Goal: Information Seeking & Learning: Compare options

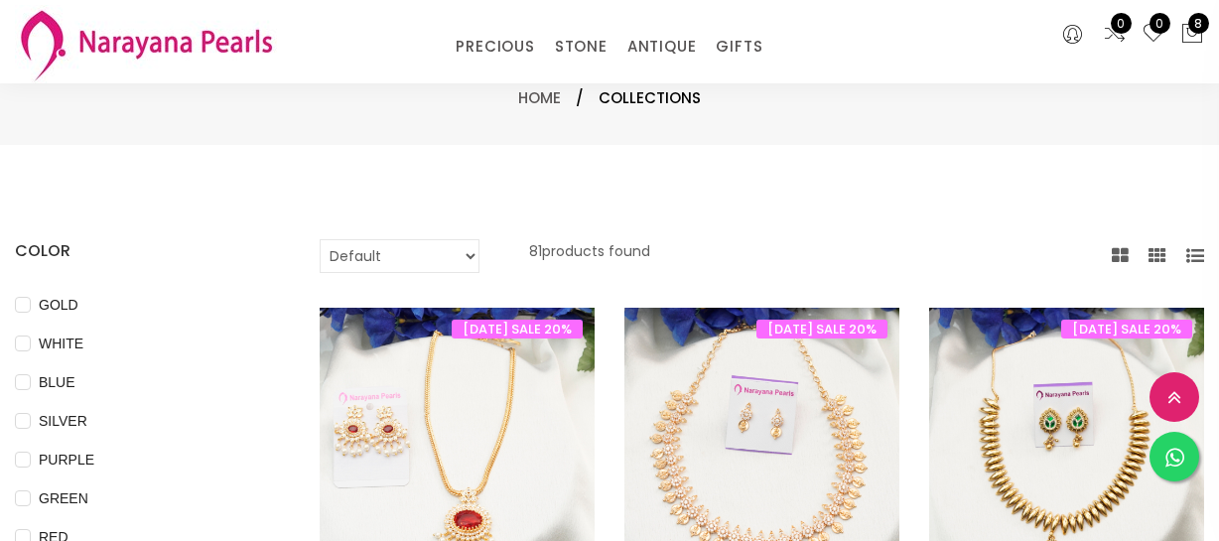
select select "INR"
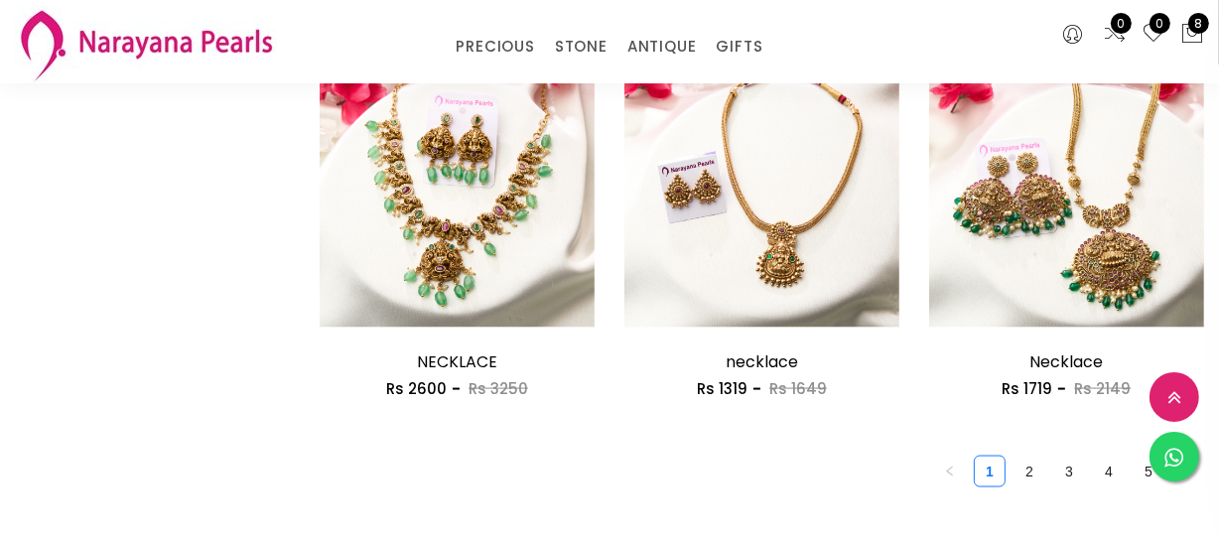
scroll to position [2527, 0]
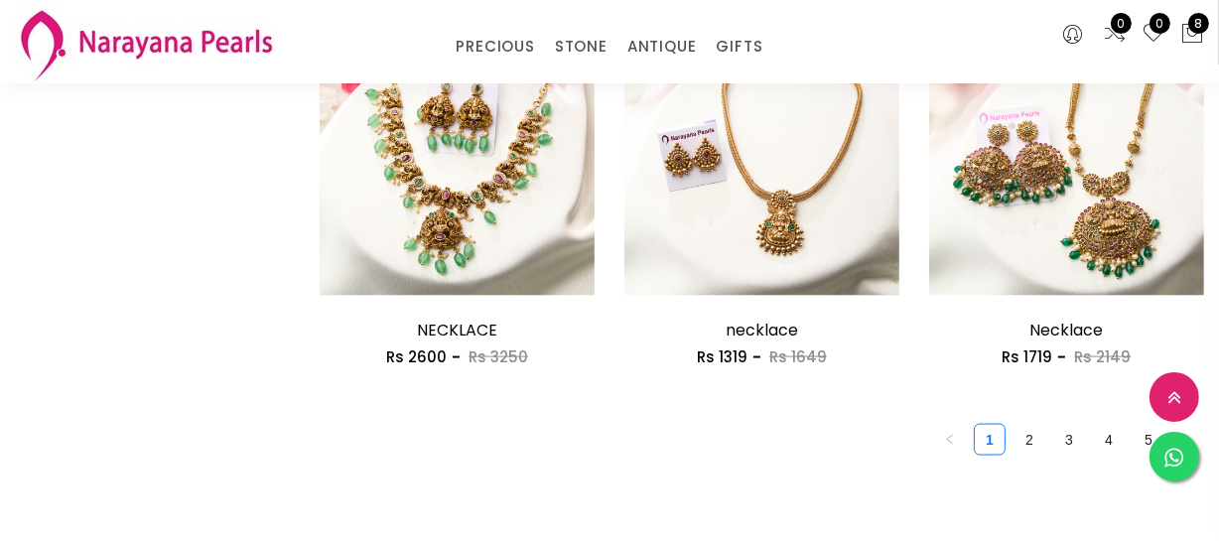
click at [1027, 437] on link "2" at bounding box center [1030, 440] width 30 height 30
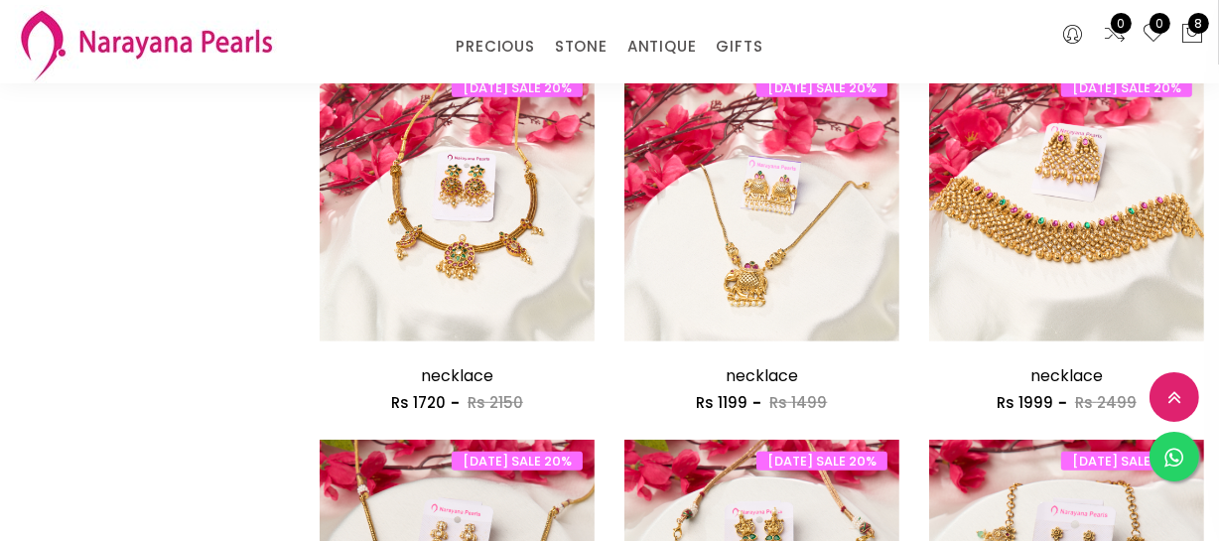
scroll to position [1082, 0]
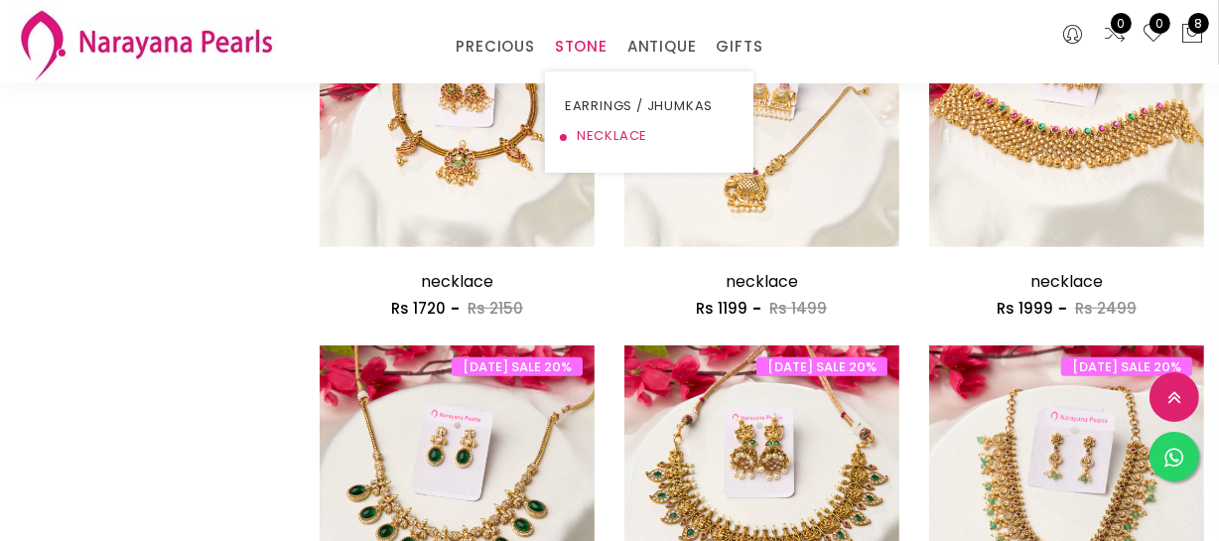
click at [609, 137] on link "NECKLACE" at bounding box center [649, 136] width 169 height 30
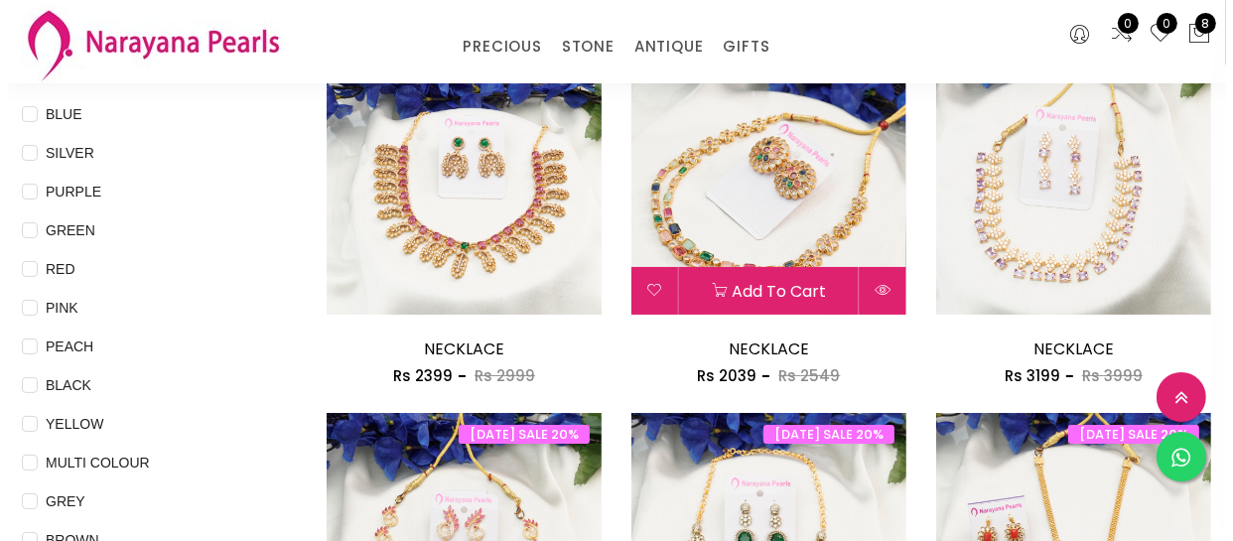
scroll to position [270, 0]
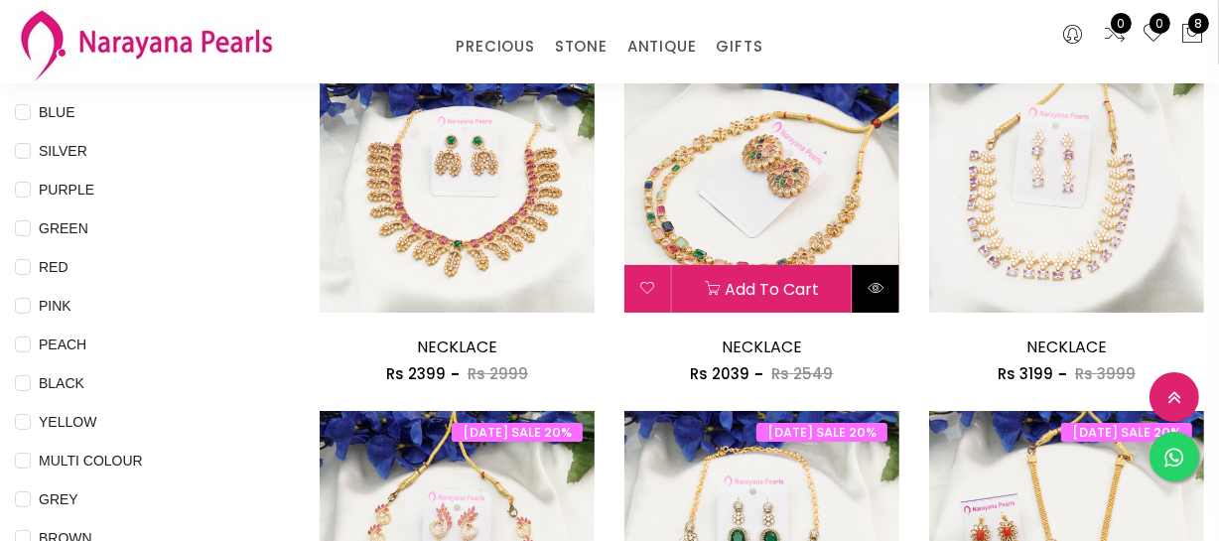
click at [864, 296] on button at bounding box center [876, 289] width 47 height 48
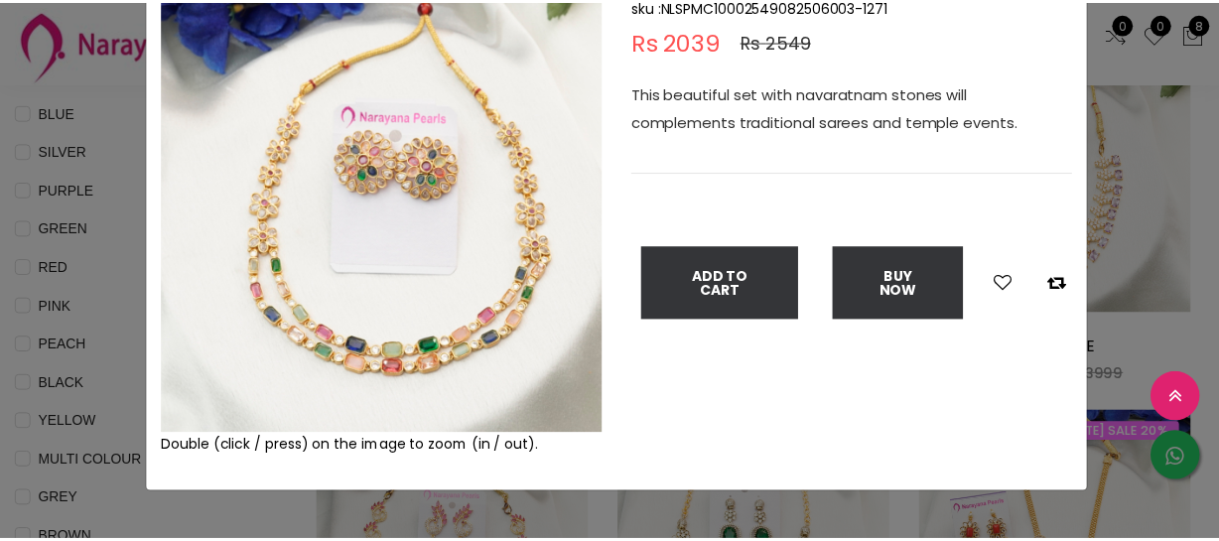
scroll to position [89, 0]
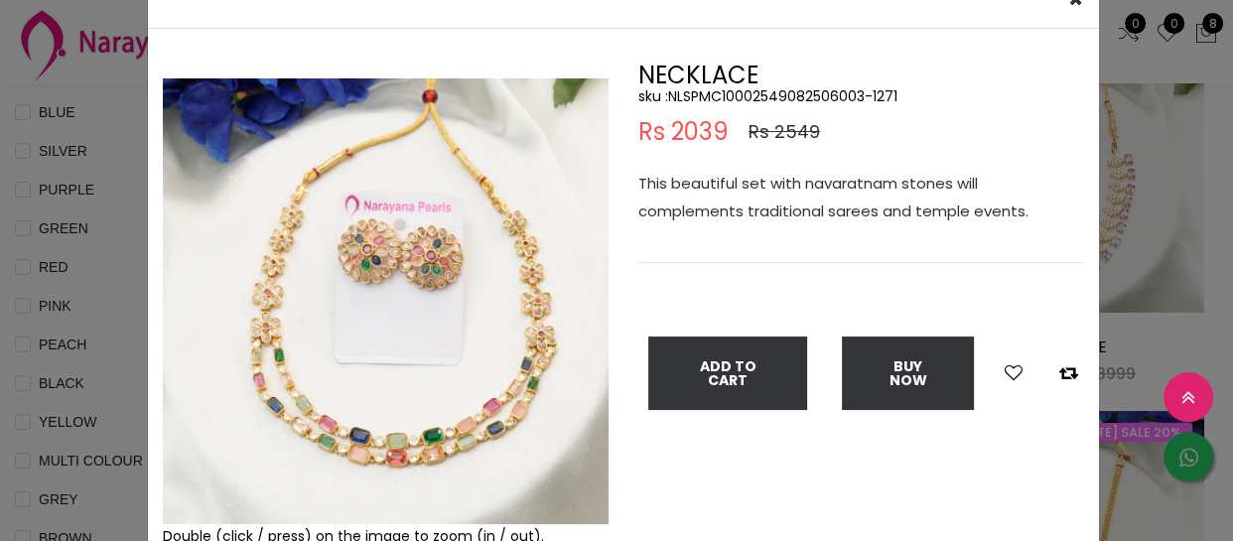
click at [106, 193] on div "× Close Double (click / press) on the image to zoom (in / out). NECKLACE sku : …" at bounding box center [616, 270] width 1233 height 541
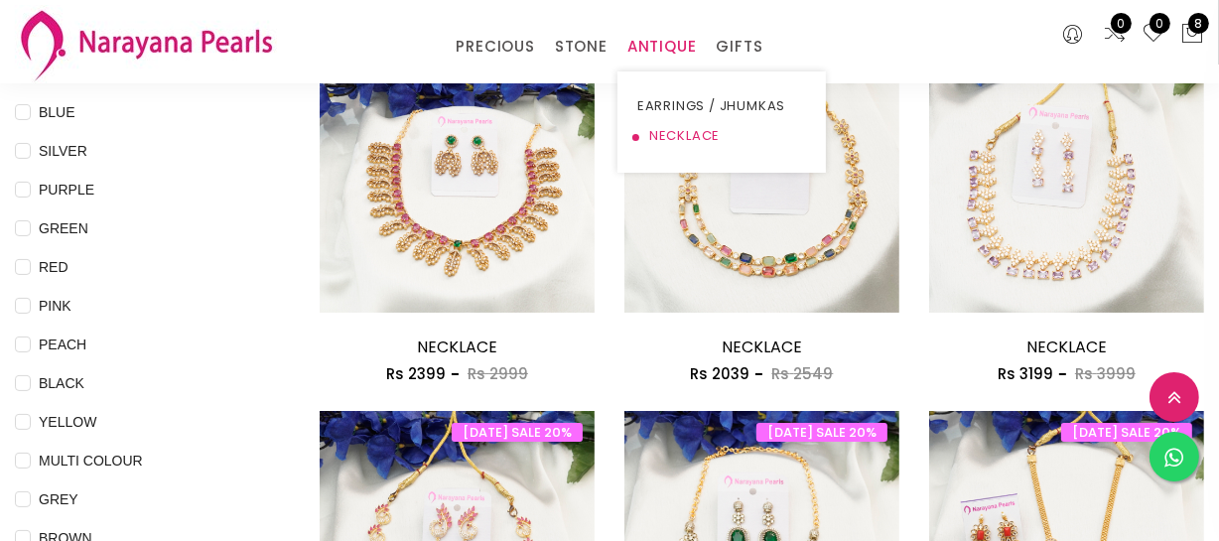
click at [685, 136] on link "NECKLACE" at bounding box center [721, 136] width 169 height 30
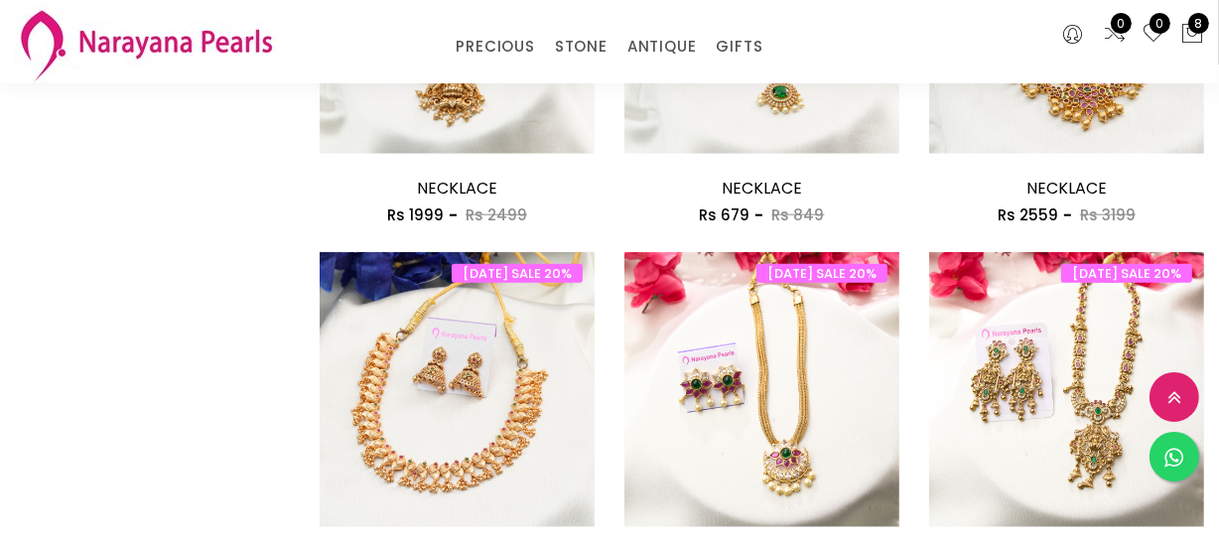
scroll to position [2075, 0]
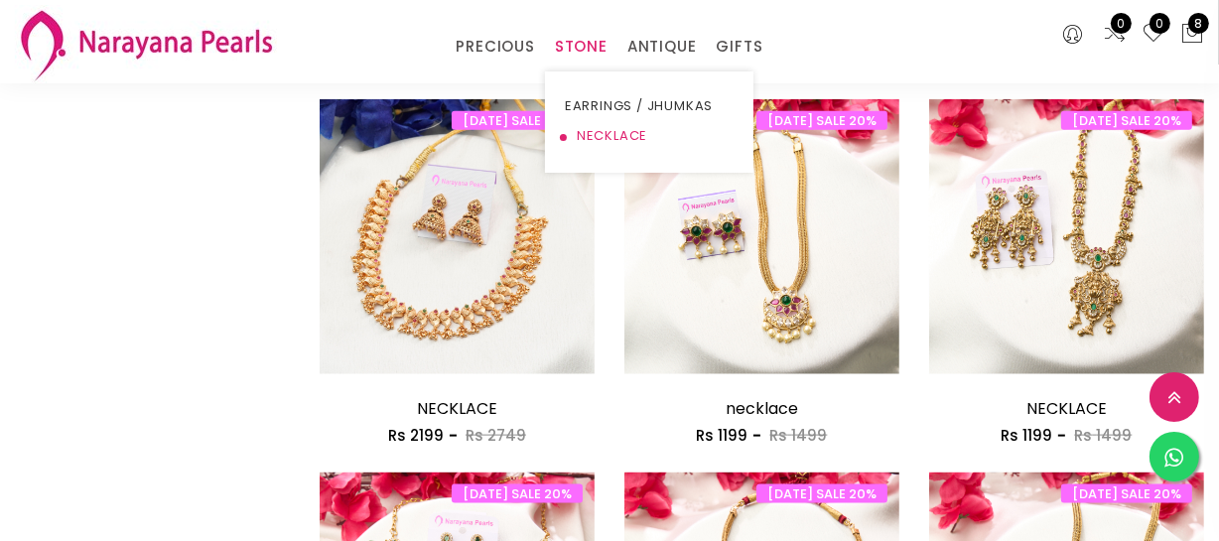
click at [591, 130] on link "NECKLACE" at bounding box center [649, 136] width 169 height 30
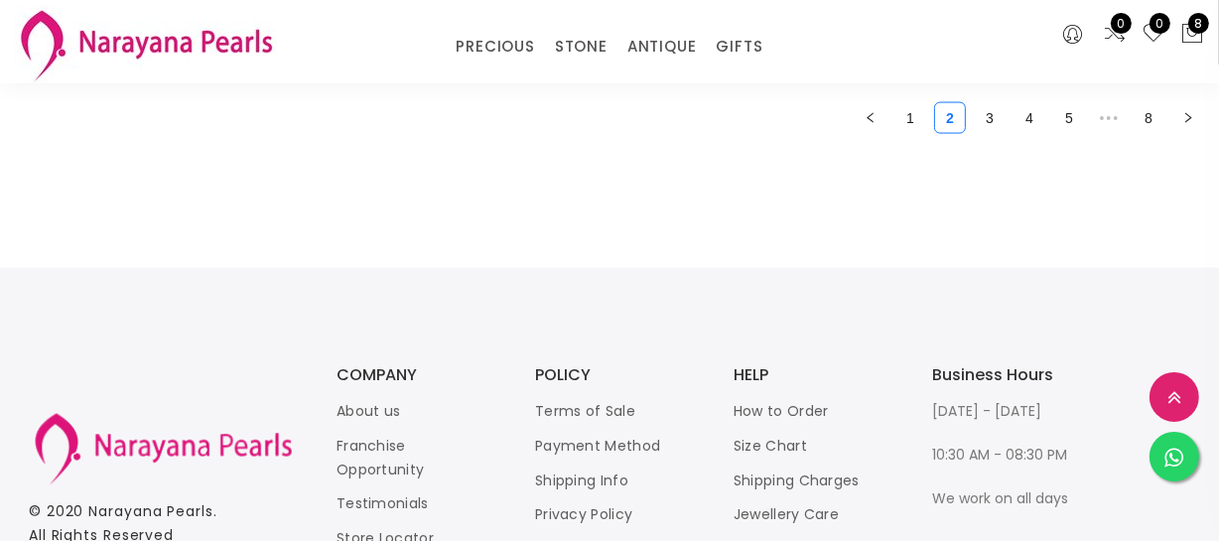
scroll to position [2551, 0]
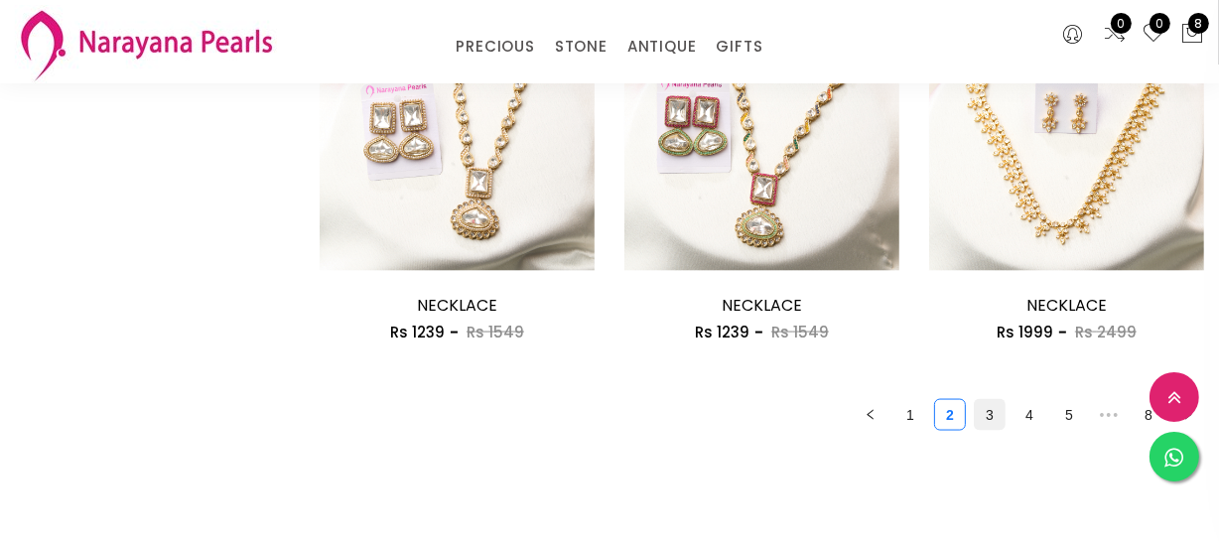
click at [976, 415] on link "3" at bounding box center [990, 415] width 30 height 30
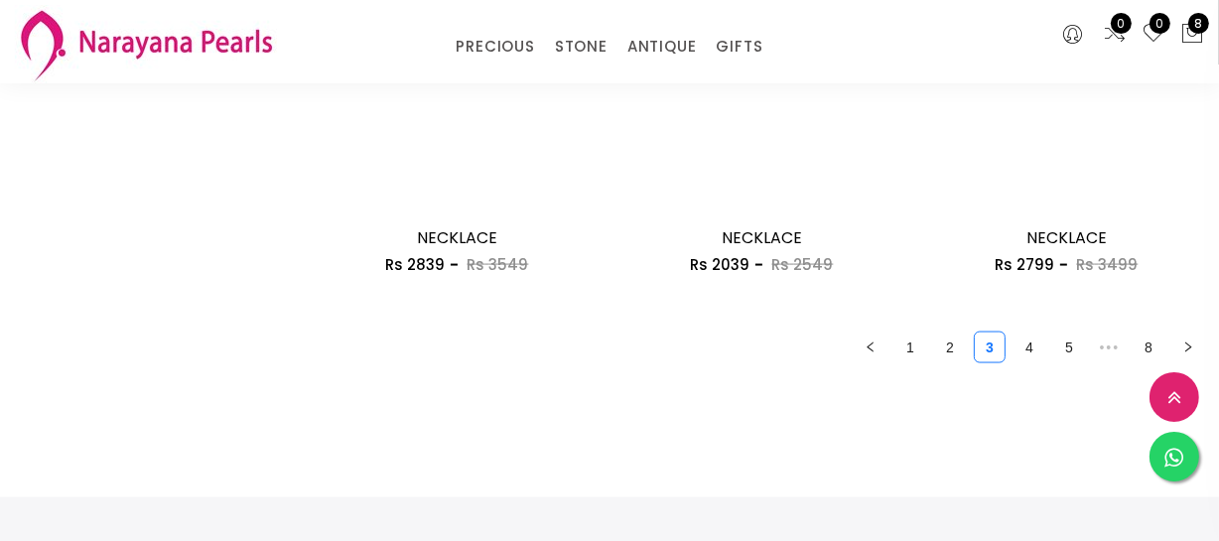
scroll to position [2798, 0]
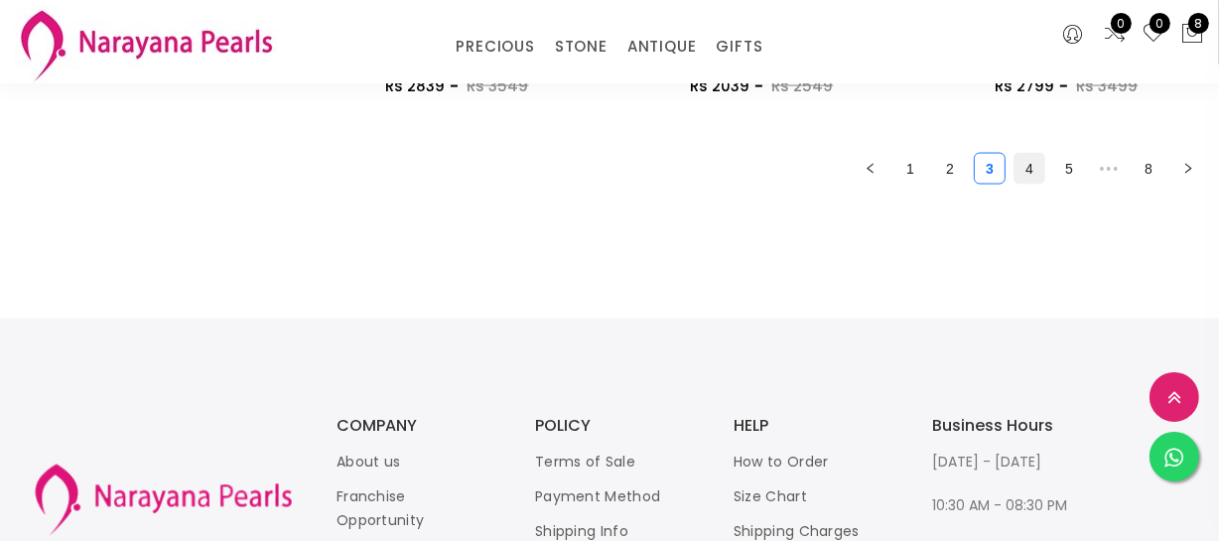
click at [1026, 171] on link "4" at bounding box center [1030, 169] width 30 height 30
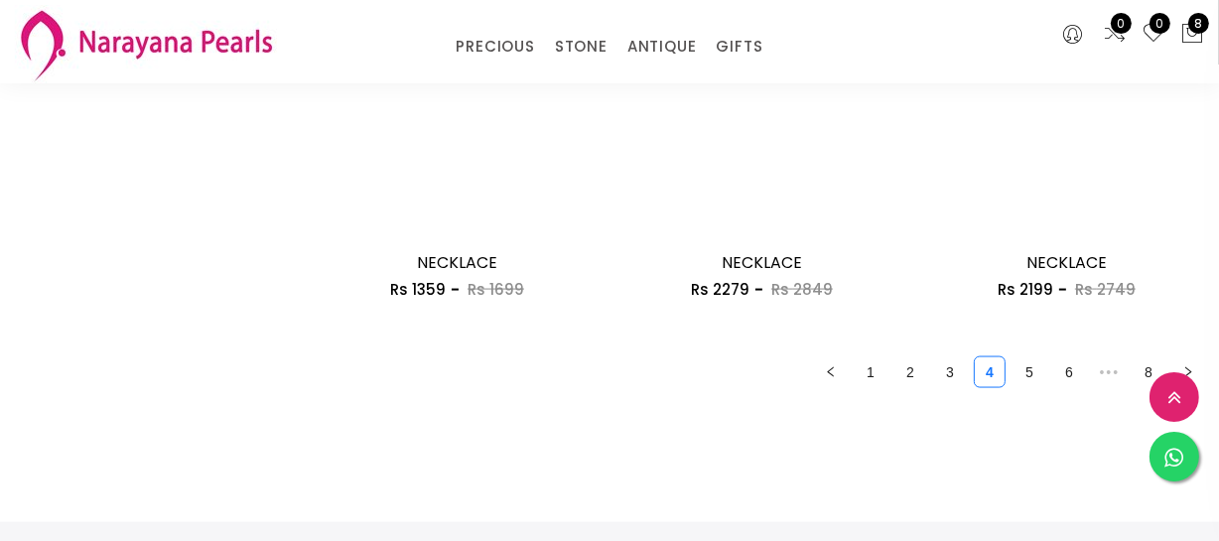
scroll to position [2707, 0]
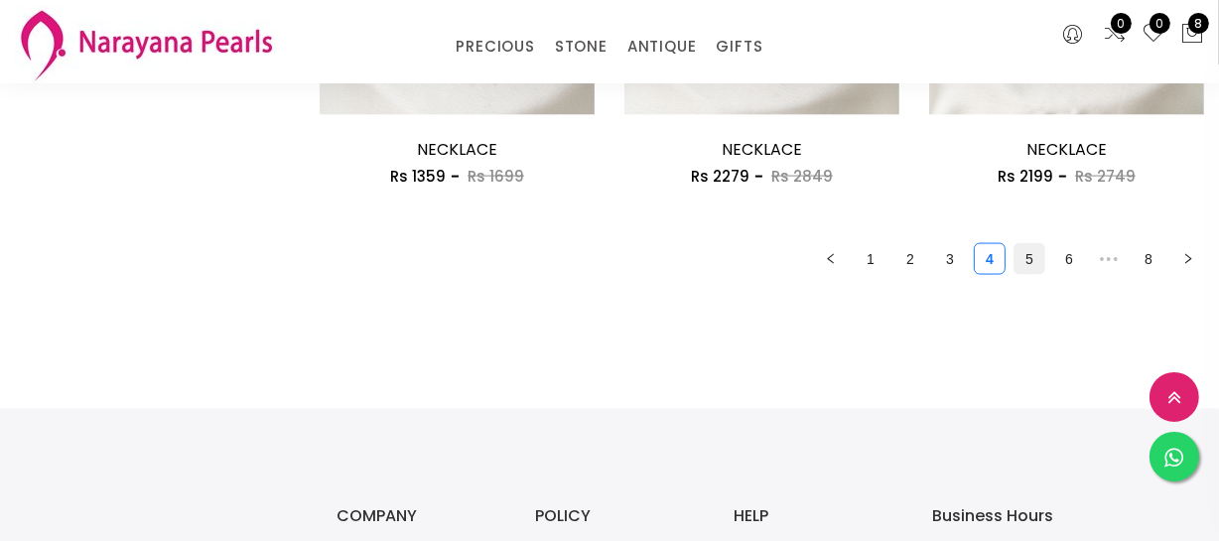
click at [1032, 263] on link "5" at bounding box center [1030, 259] width 30 height 30
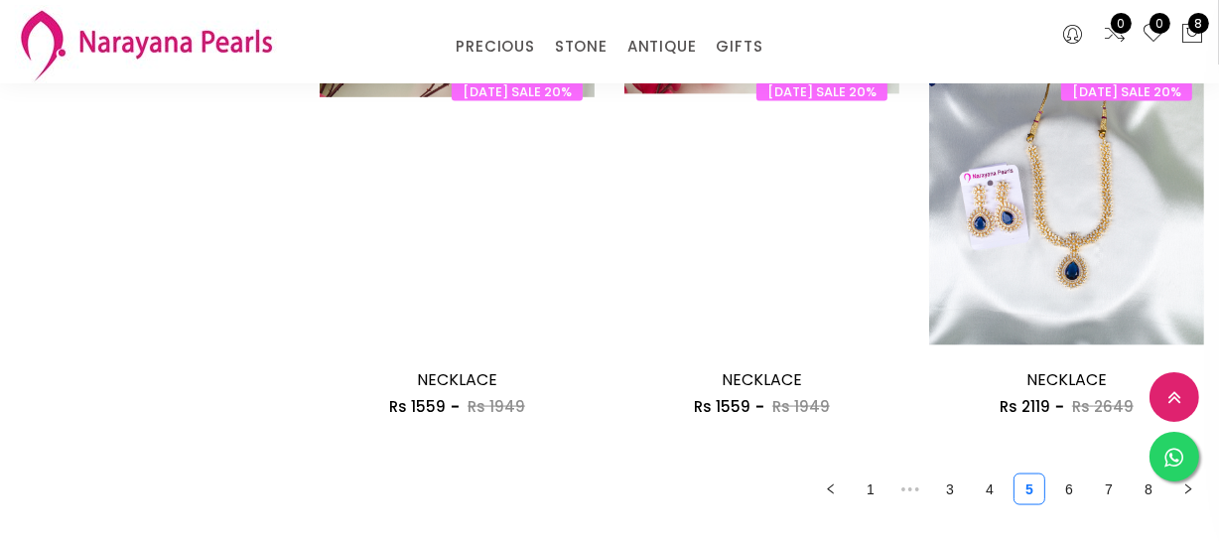
scroll to position [2798, 0]
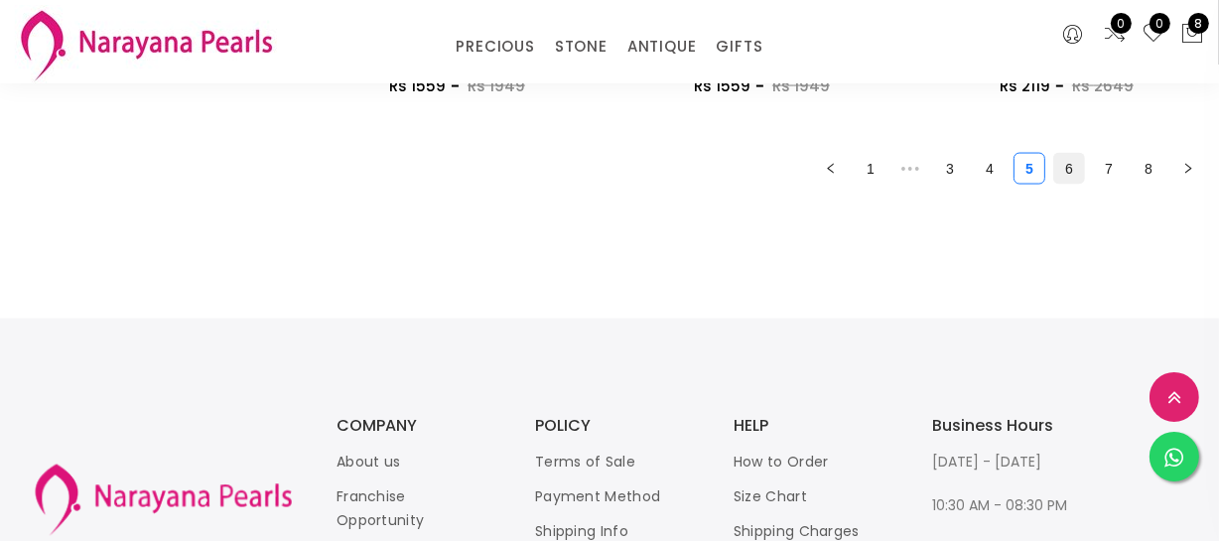
click at [1066, 169] on link "6" at bounding box center [1069, 169] width 30 height 30
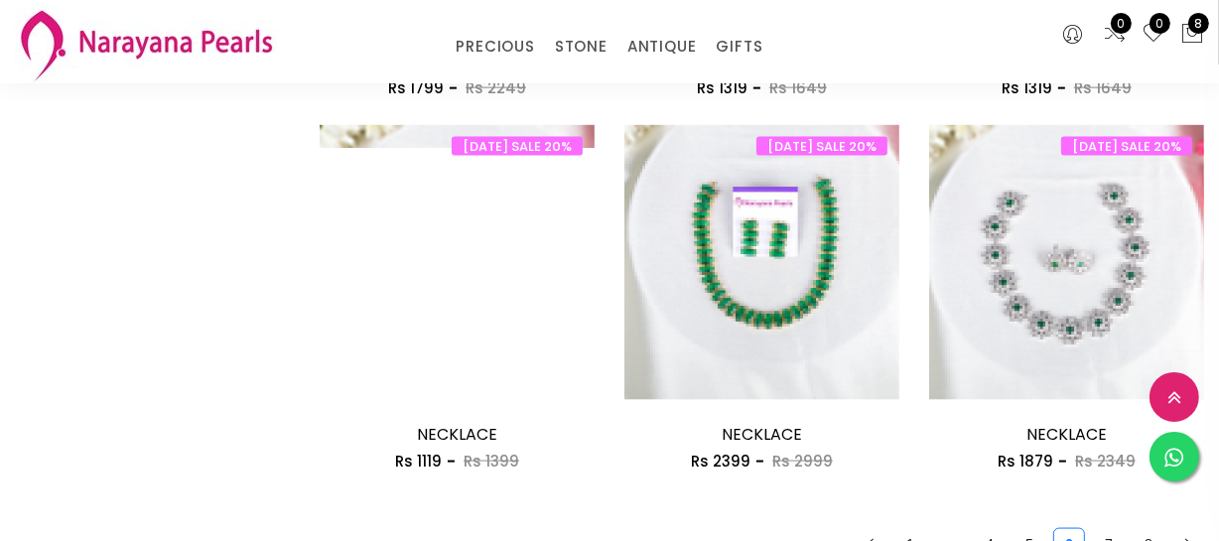
scroll to position [2707, 0]
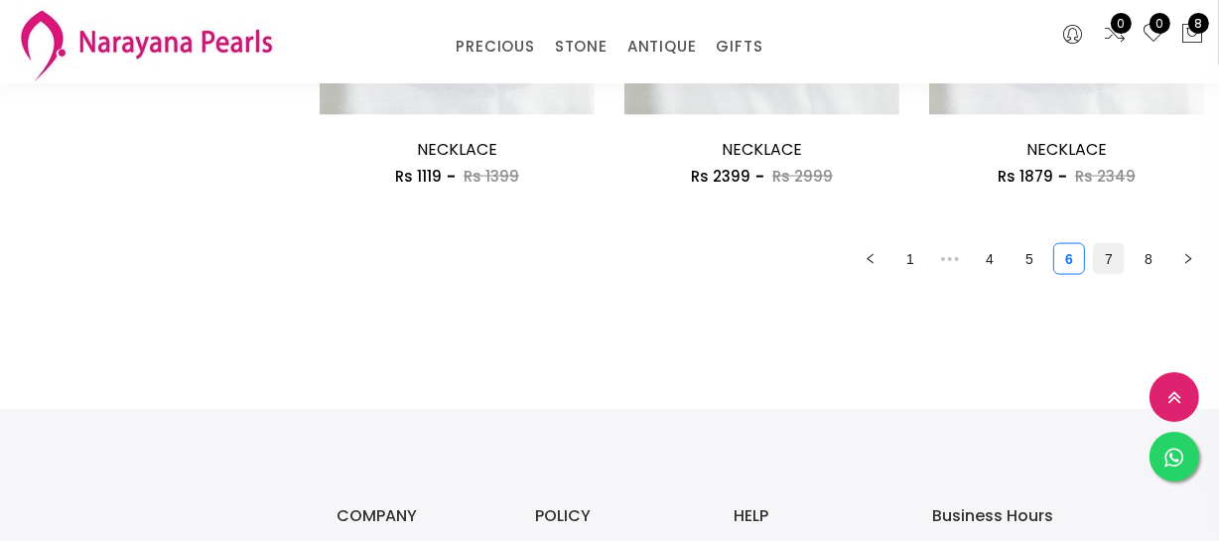
click at [1105, 266] on link "7" at bounding box center [1109, 259] width 30 height 30
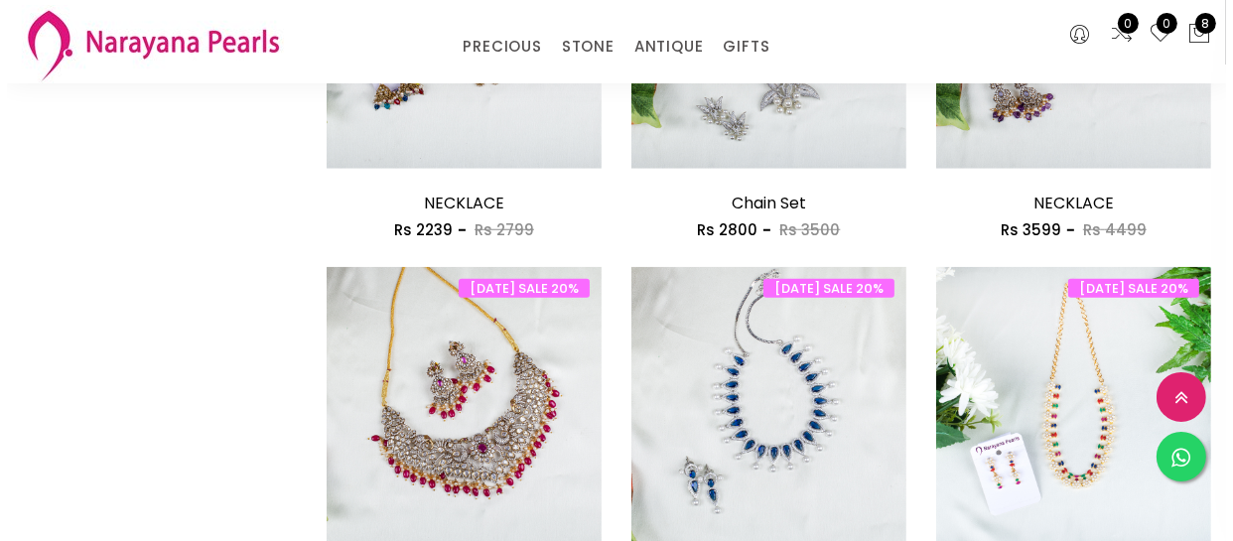
scroll to position [1172, 0]
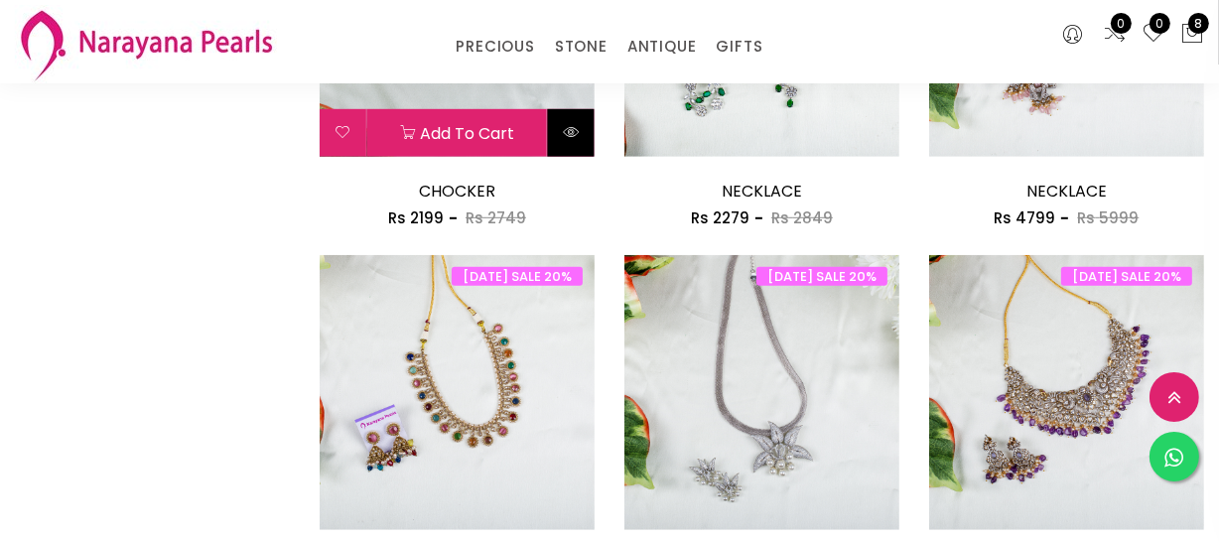
click at [580, 149] on button at bounding box center [571, 133] width 47 height 48
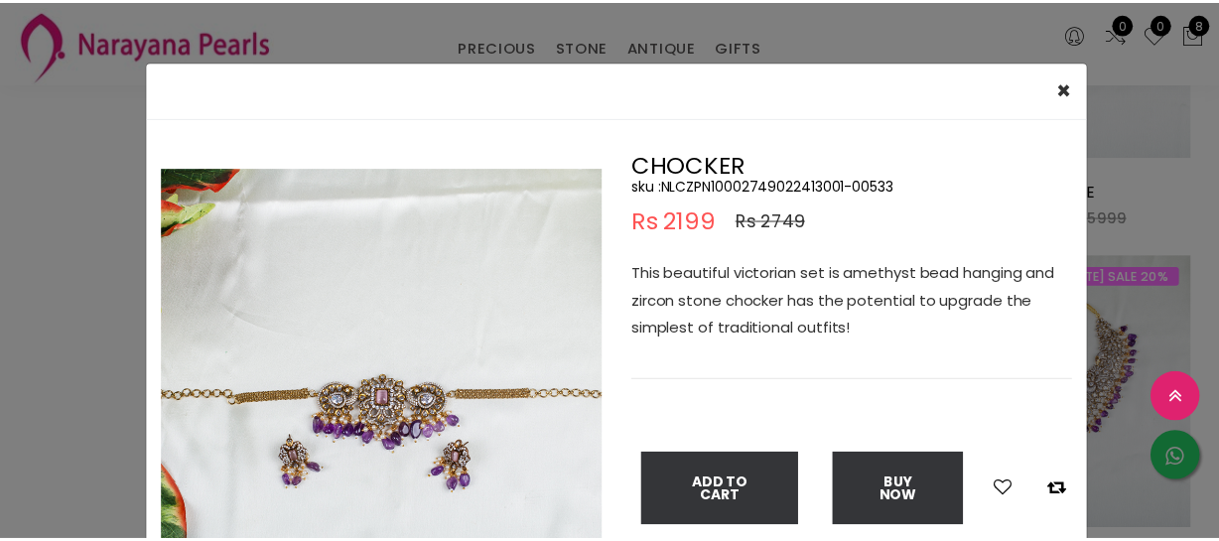
scroll to position [89, 0]
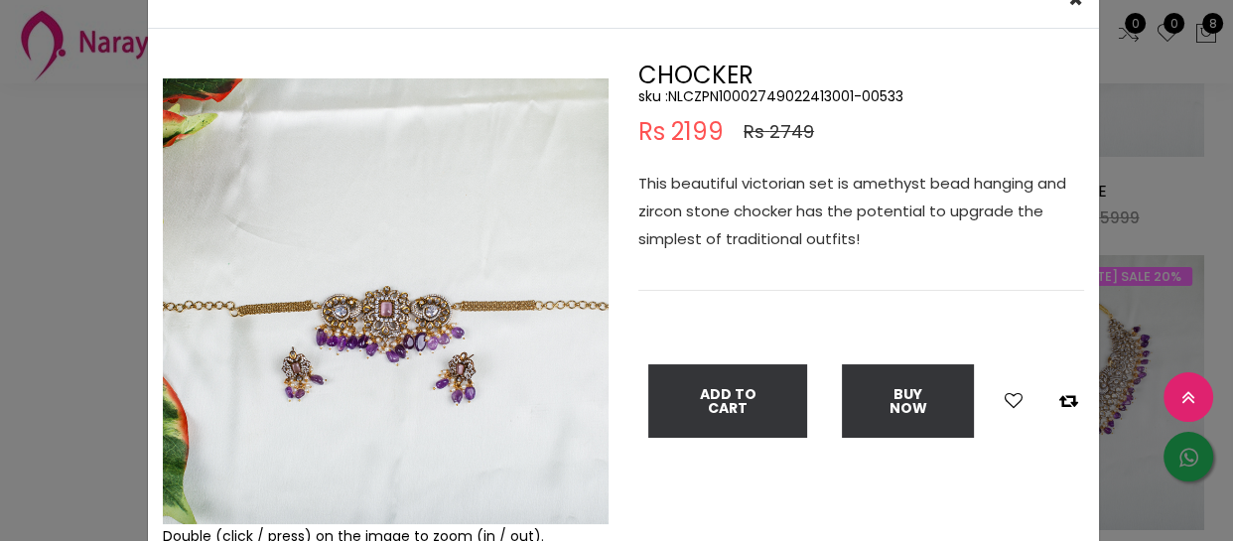
click at [6, 268] on div "× Close Double (click / press) on the image to zoom (in / out). CHOCKER sku : N…" at bounding box center [616, 270] width 1233 height 541
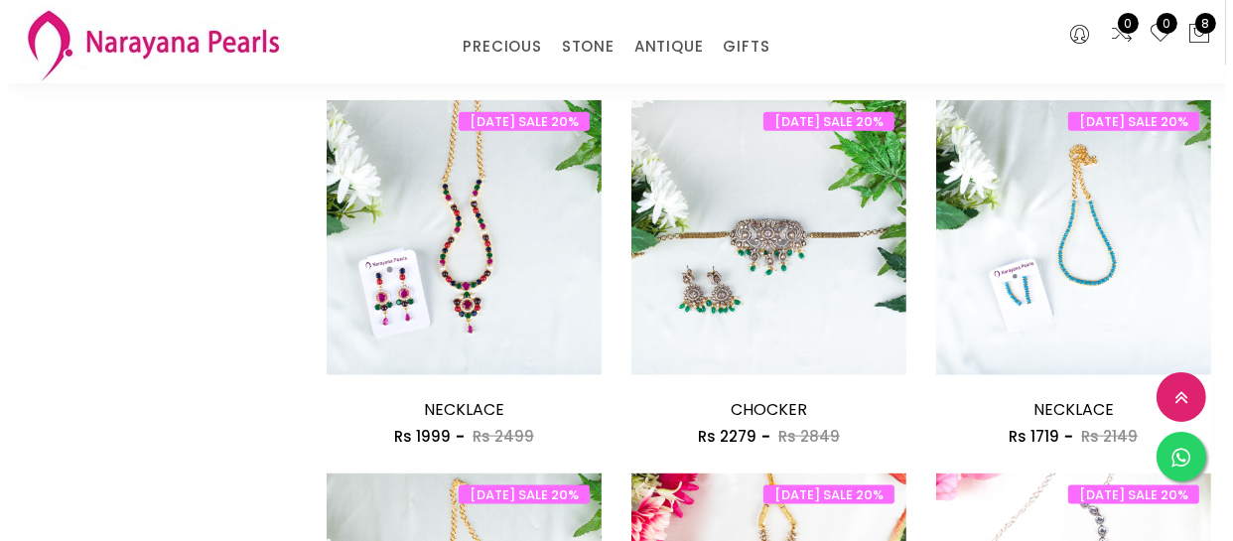
scroll to position [2075, 0]
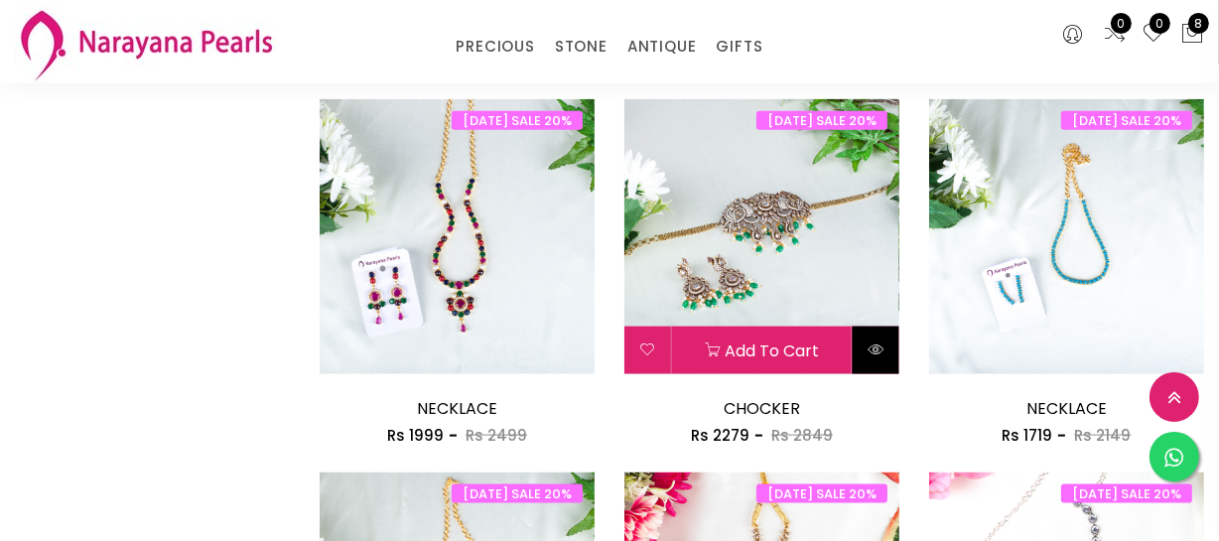
click at [881, 351] on icon at bounding box center [876, 350] width 16 height 16
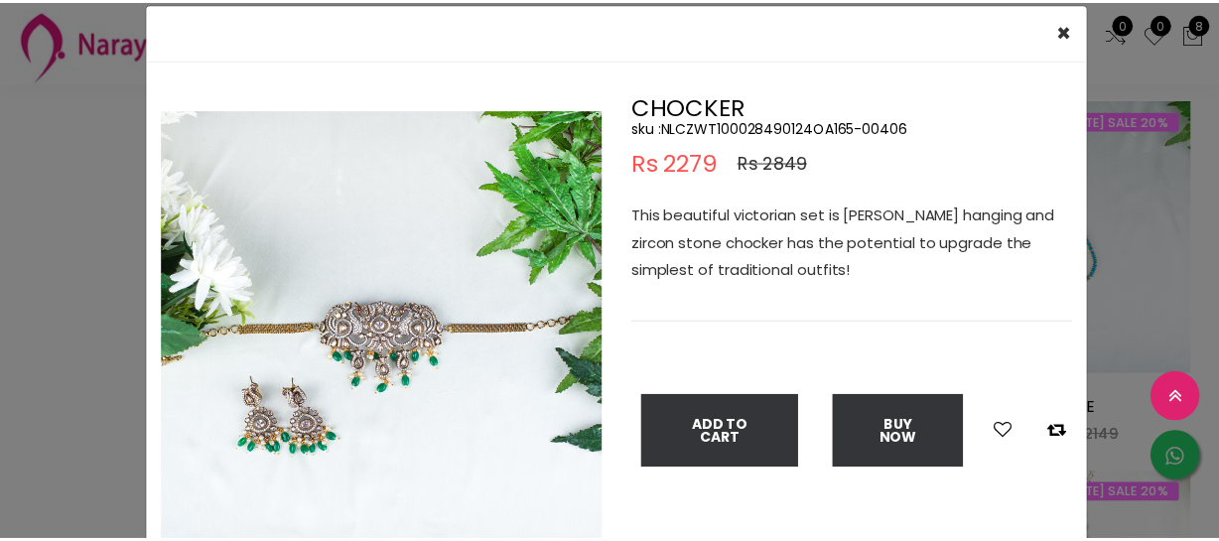
scroll to position [89, 0]
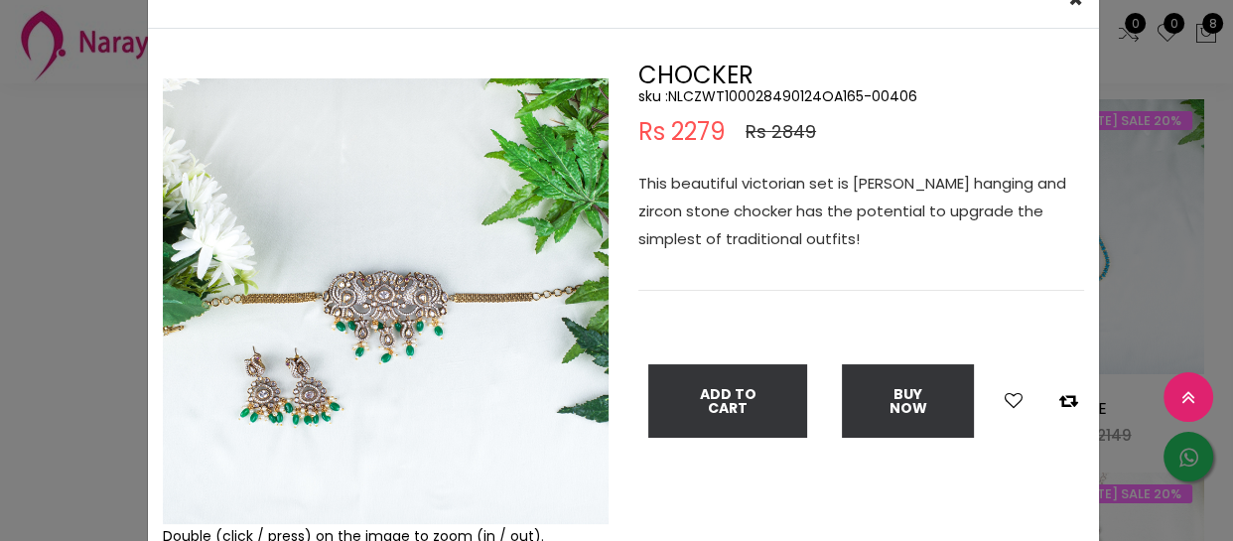
click at [0, 160] on div "× Close Double (click / press) on the image to zoom (in / out). CHOCKER sku : N…" at bounding box center [616, 270] width 1233 height 541
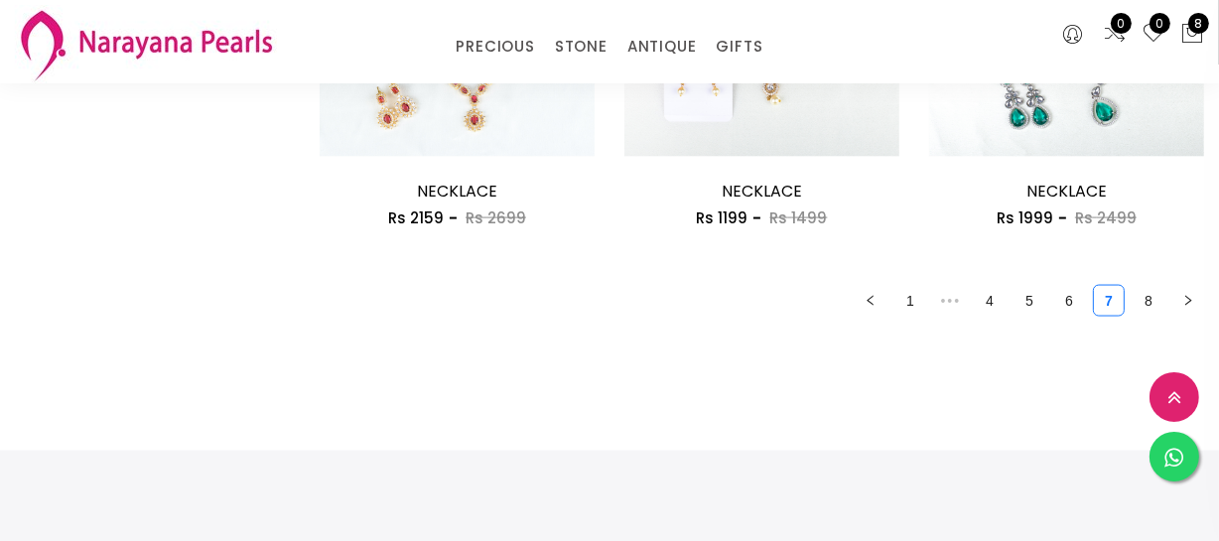
scroll to position [2798, 0]
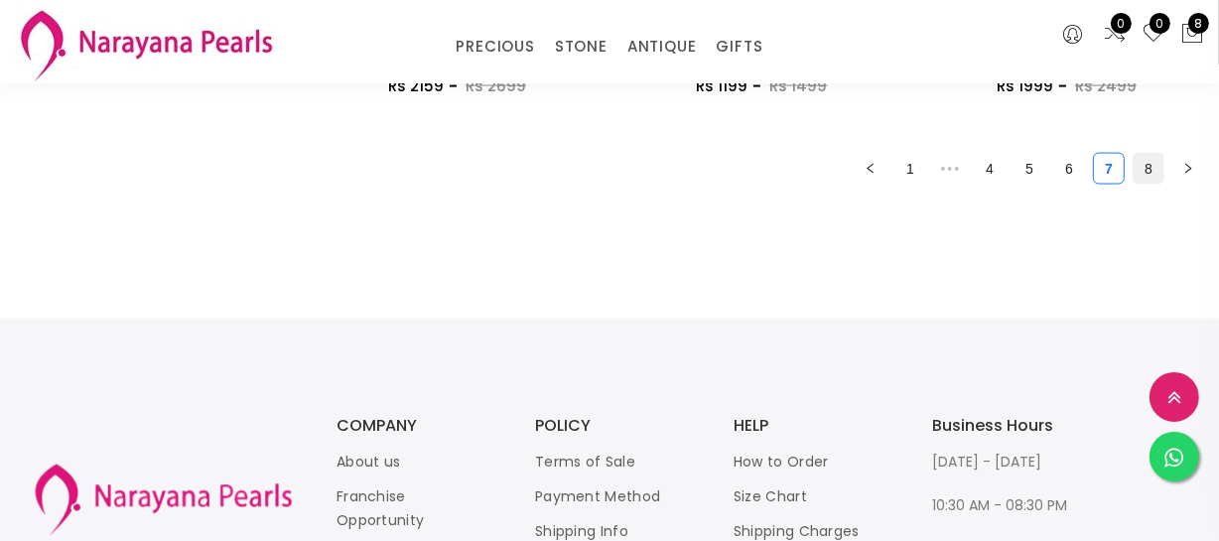
click at [1149, 158] on link "8" at bounding box center [1149, 169] width 30 height 30
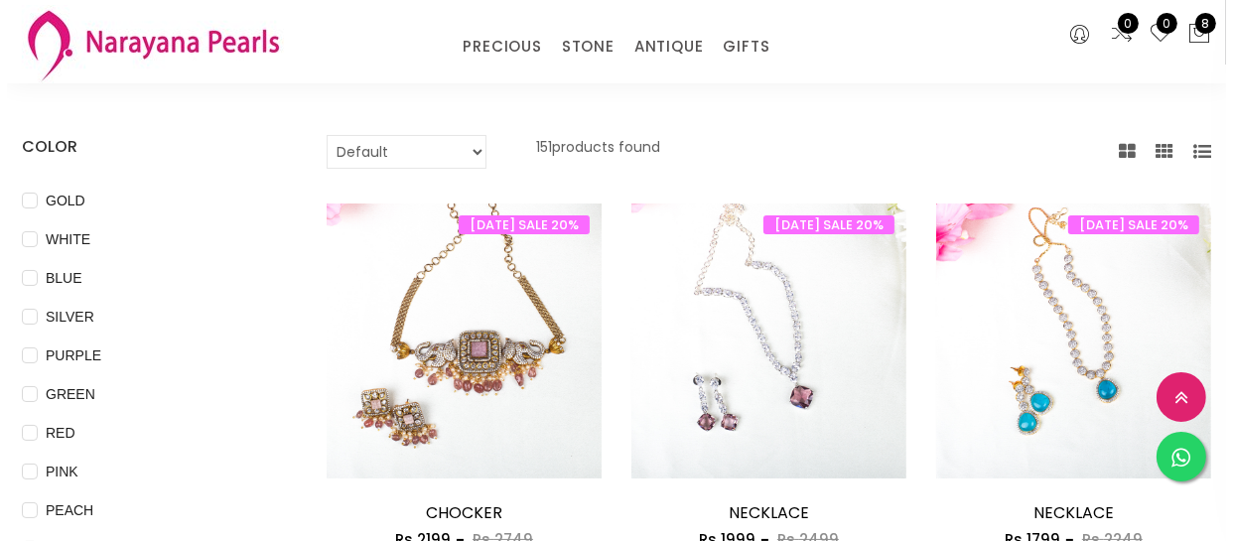
scroll to position [451, 0]
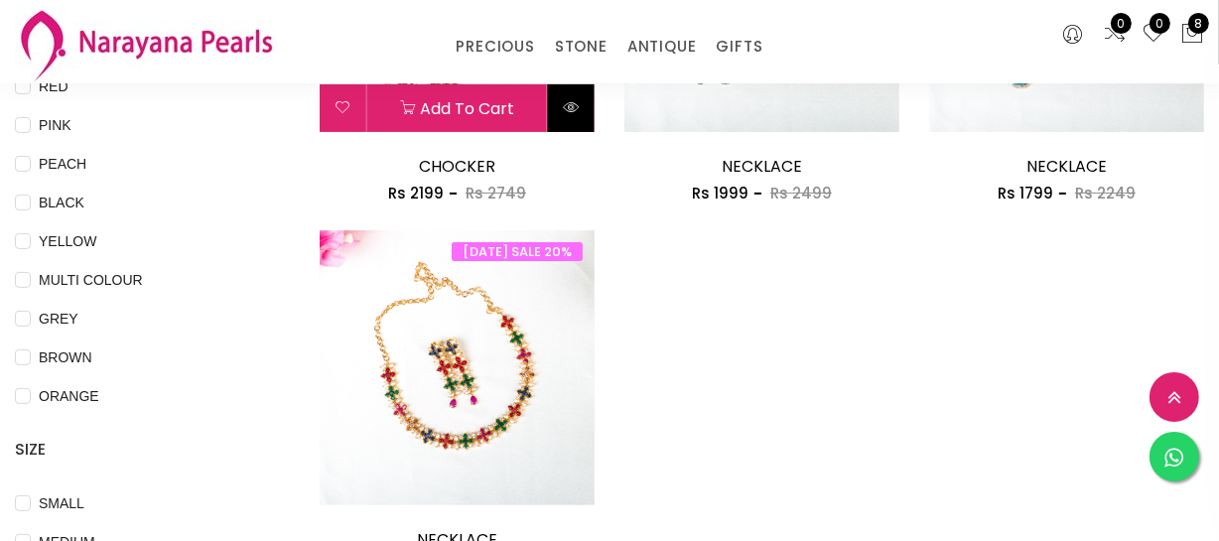
click at [566, 119] on button at bounding box center [571, 108] width 47 height 48
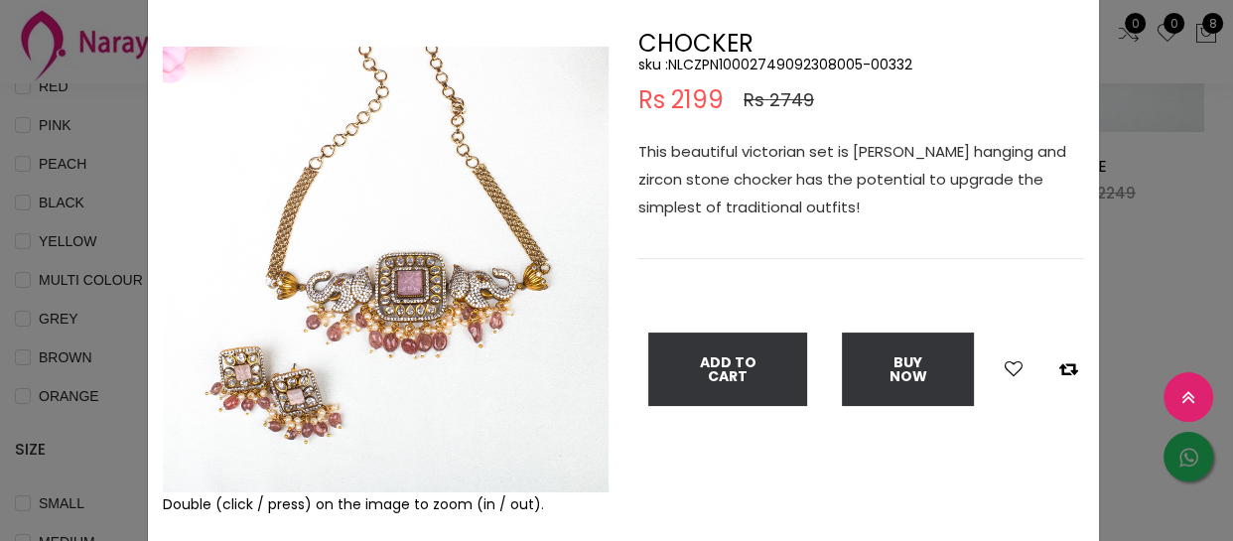
scroll to position [89, 0]
